Goal: Transaction & Acquisition: Purchase product/service

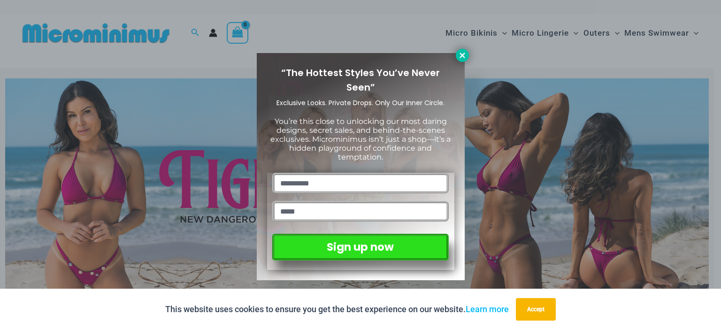
click at [464, 57] on icon at bounding box center [462, 55] width 5 height 5
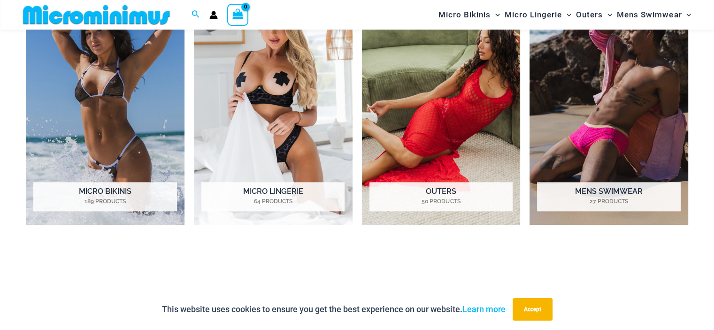
scroll to position [791, 0]
click at [276, 77] on img "Visit product category Micro Lingerie" at bounding box center [273, 102] width 159 height 245
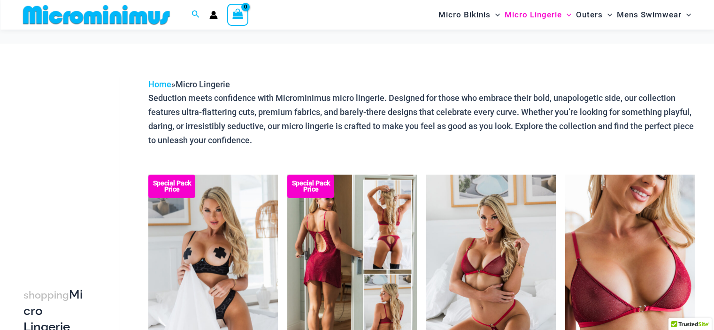
scroll to position [141, 0]
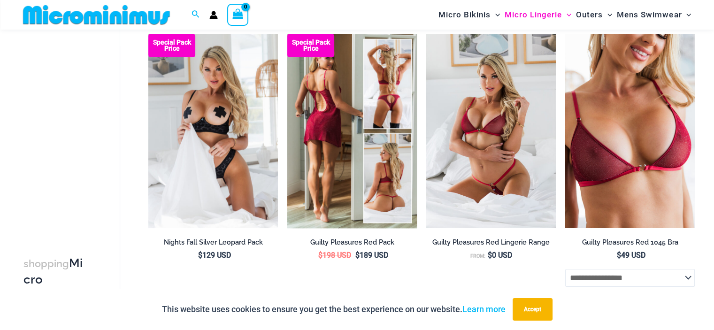
click at [389, 181] on img at bounding box center [352, 131] width 130 height 194
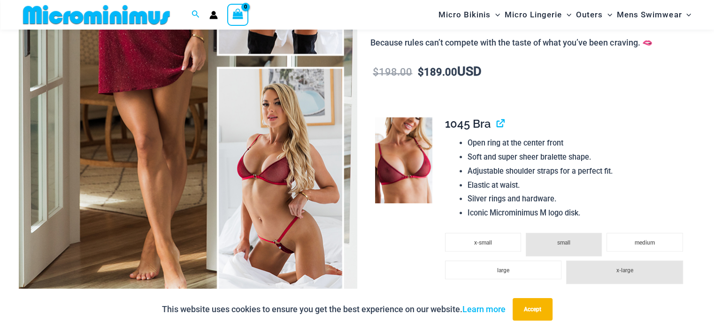
scroll to position [329, 0]
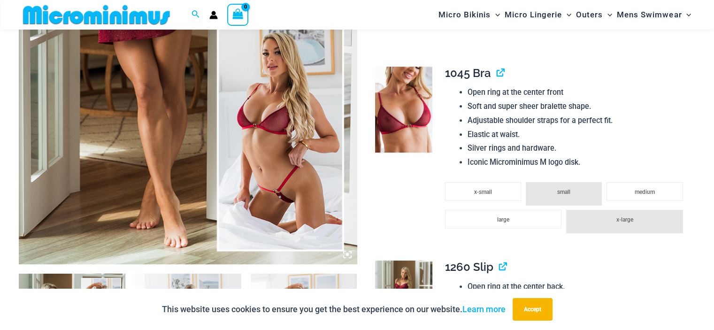
click at [286, 187] on img at bounding box center [188, 11] width 339 height 508
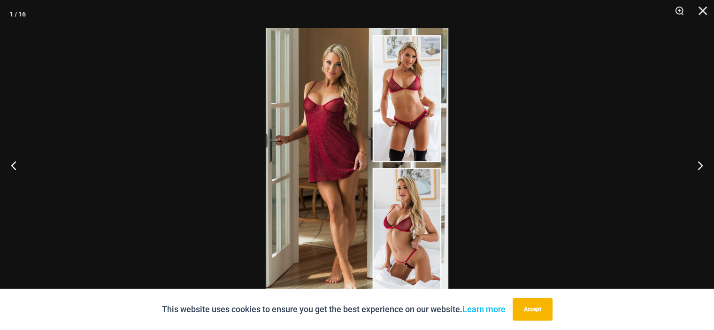
click at [396, 240] on img at bounding box center [357, 165] width 183 height 274
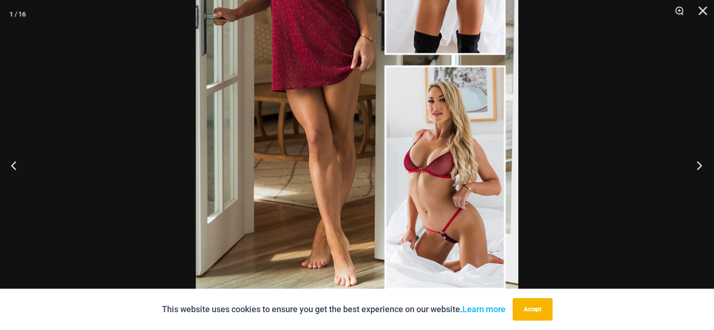
click at [698, 164] on button "Next" at bounding box center [696, 165] width 35 height 47
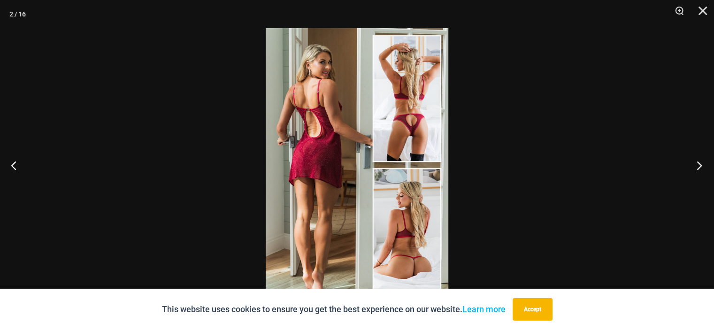
click at [698, 164] on button "Next" at bounding box center [696, 165] width 35 height 47
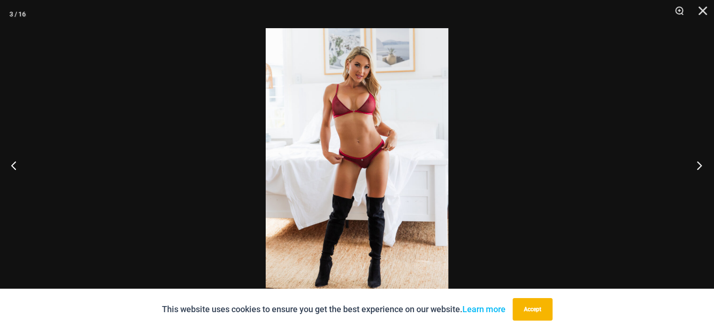
click at [698, 164] on button "Next" at bounding box center [696, 165] width 35 height 47
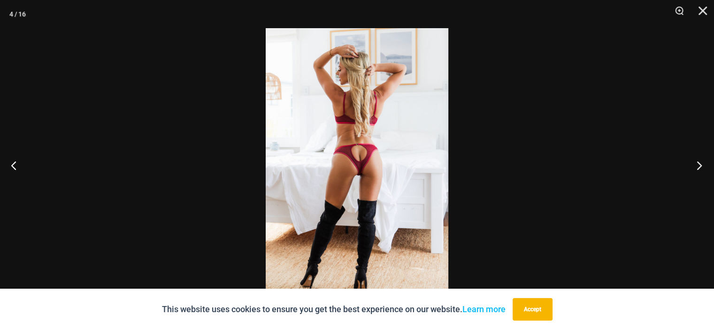
click at [698, 164] on button "Next" at bounding box center [696, 165] width 35 height 47
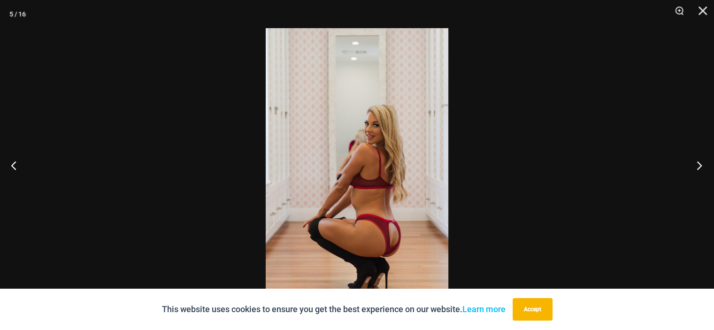
click at [698, 164] on button "Next" at bounding box center [696, 165] width 35 height 47
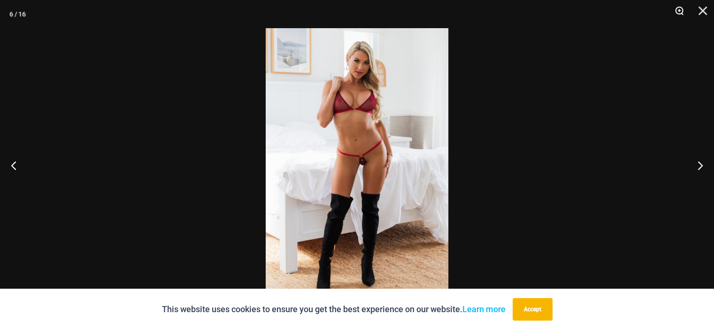
click at [683, 12] on button "Zoom" at bounding box center [676, 14] width 23 height 28
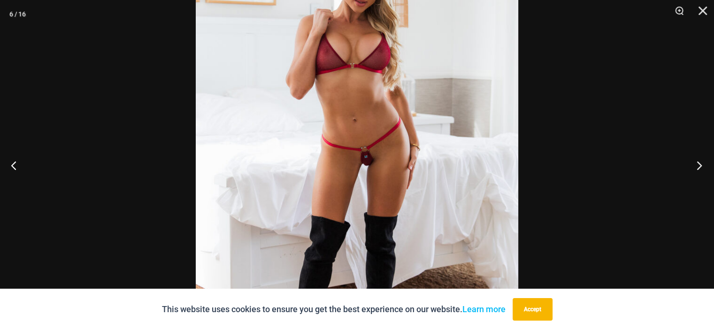
click at [698, 166] on button "Next" at bounding box center [696, 165] width 35 height 47
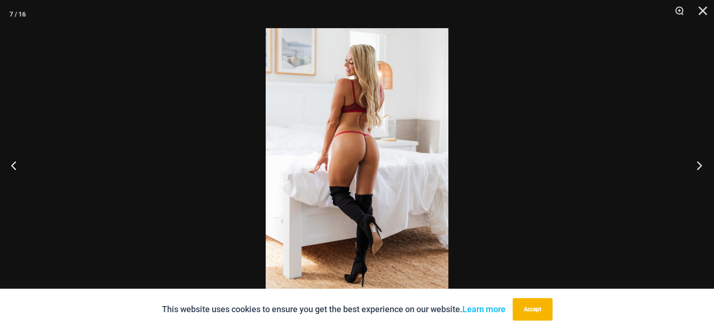
click at [698, 166] on button "Next" at bounding box center [696, 165] width 35 height 47
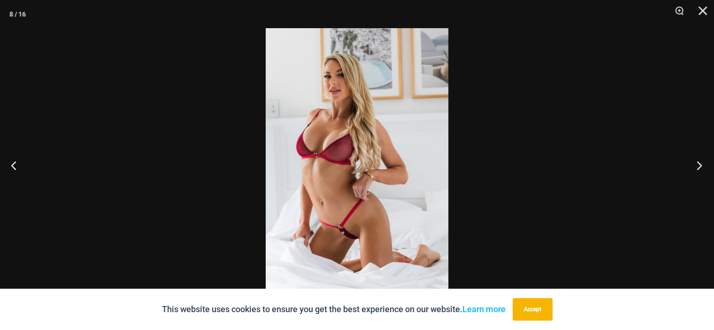
click at [698, 166] on button "Next" at bounding box center [696, 165] width 35 height 47
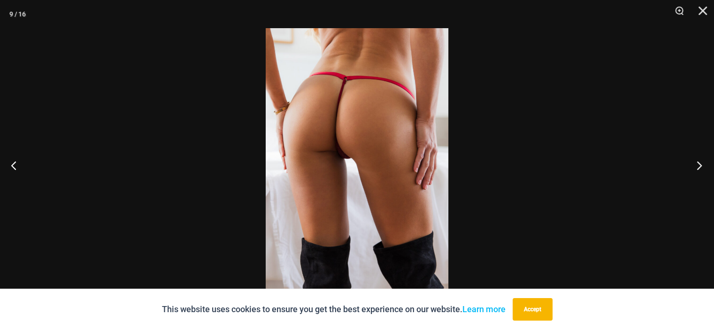
click at [701, 165] on button "Next" at bounding box center [696, 165] width 35 height 47
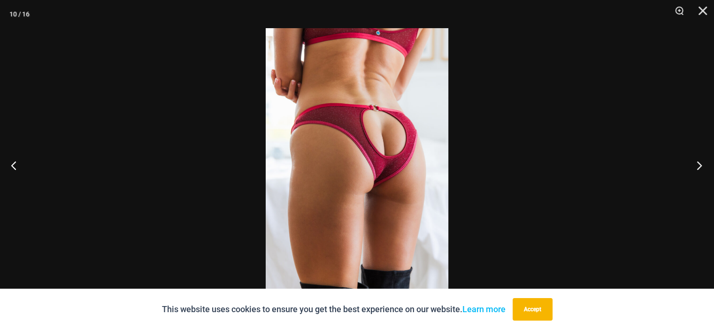
click at [700, 165] on button "Next" at bounding box center [696, 165] width 35 height 47
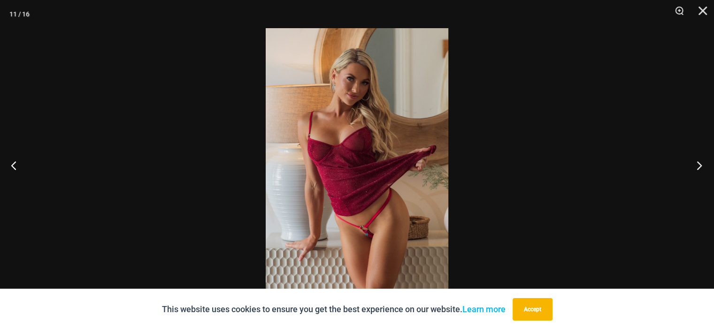
click at [700, 165] on button "Next" at bounding box center [696, 165] width 35 height 47
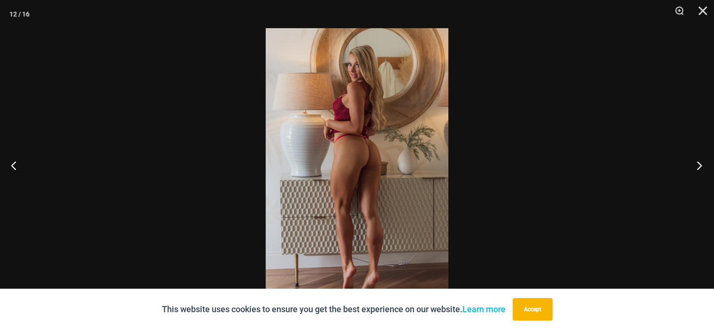
click at [700, 165] on button "Next" at bounding box center [696, 165] width 35 height 47
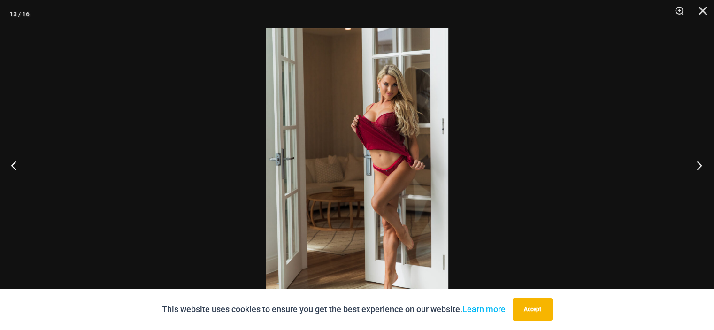
click at [700, 165] on button "Next" at bounding box center [696, 165] width 35 height 47
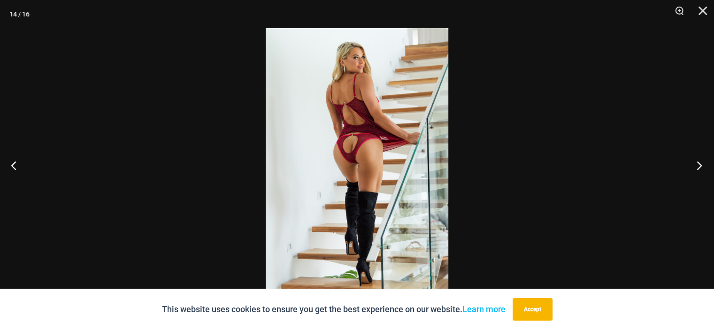
click at [700, 165] on button "Next" at bounding box center [696, 165] width 35 height 47
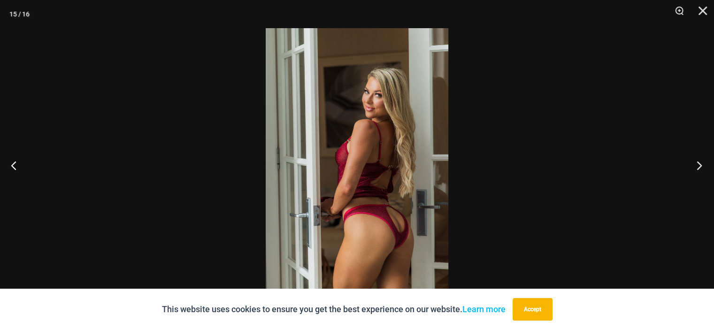
click at [700, 165] on button "Next" at bounding box center [696, 165] width 35 height 47
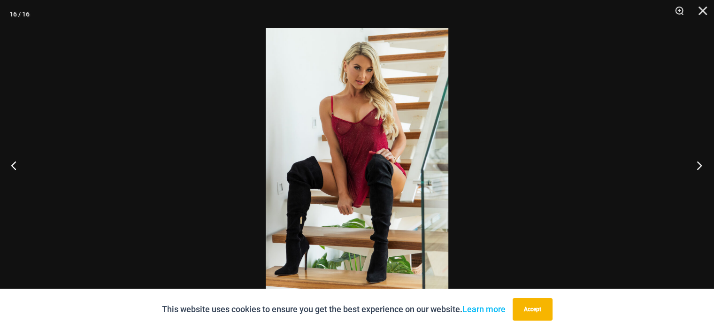
click at [700, 165] on button "Next" at bounding box center [696, 165] width 35 height 47
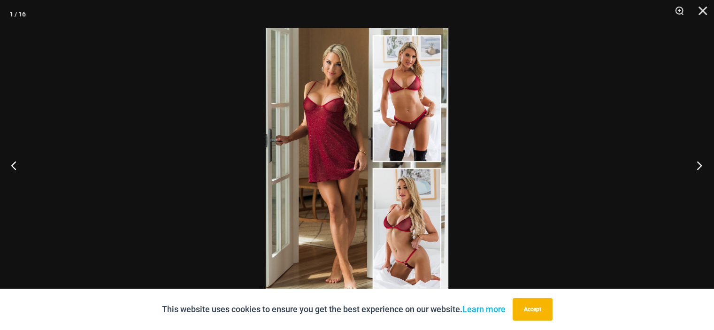
click at [700, 165] on button "Next" at bounding box center [696, 165] width 35 height 47
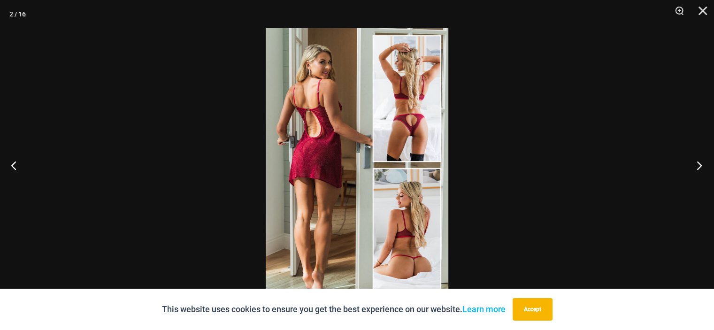
click at [700, 165] on button "Next" at bounding box center [696, 165] width 35 height 47
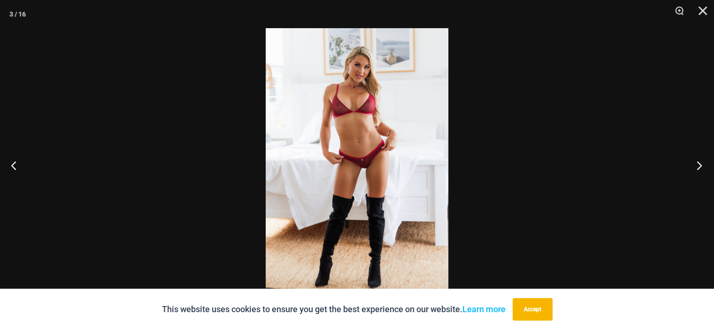
click at [698, 165] on button "Next" at bounding box center [696, 165] width 35 height 47
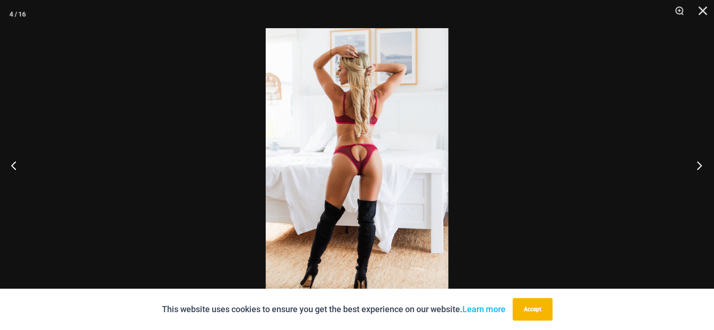
click at [698, 165] on button "Next" at bounding box center [696, 165] width 35 height 47
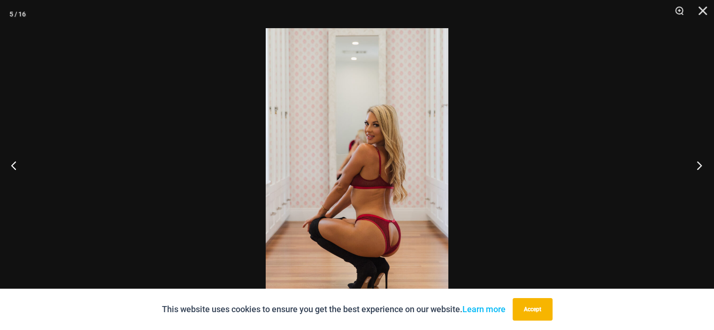
click at [698, 165] on button "Next" at bounding box center [696, 165] width 35 height 47
